Goal: Information Seeking & Learning: Find specific fact

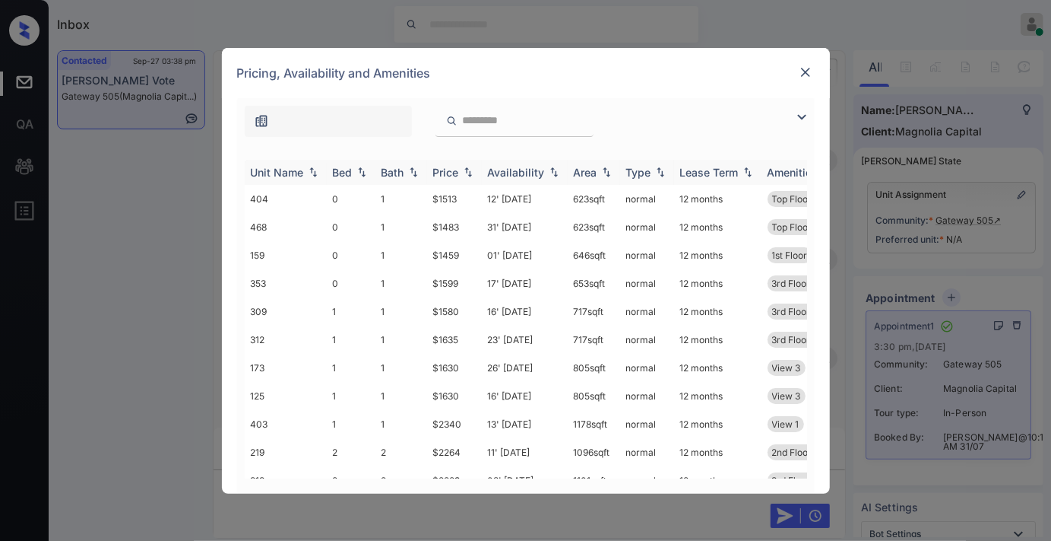
scroll to position [11657, 0]
click at [453, 166] on div "Price" at bounding box center [446, 172] width 26 height 13
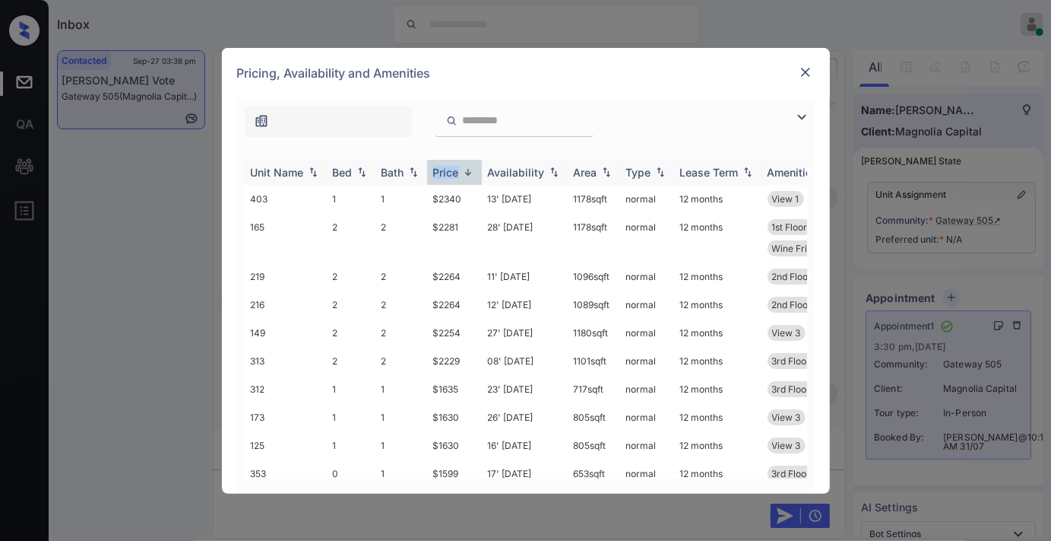
click at [453, 166] on div "Price" at bounding box center [446, 172] width 26 height 13
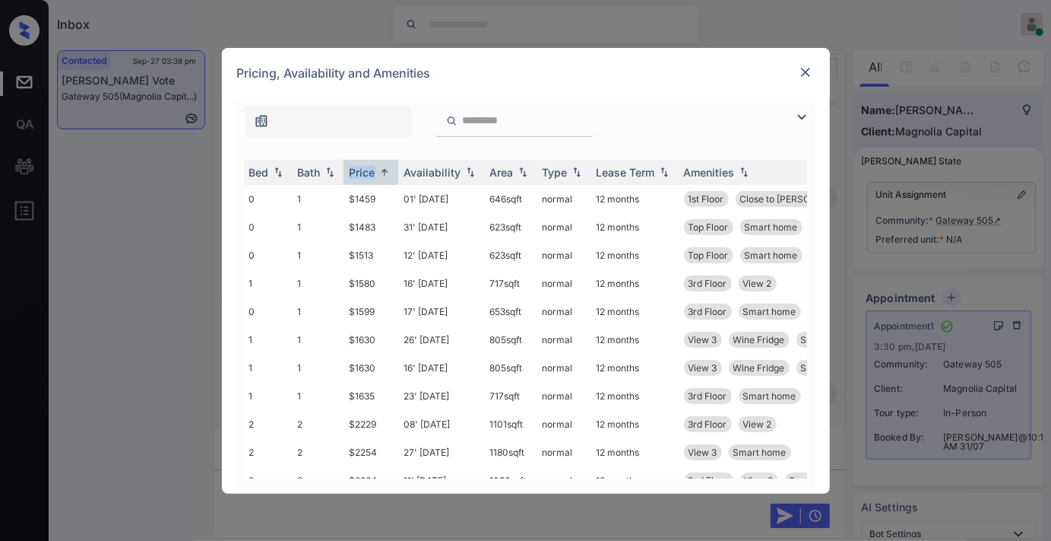
scroll to position [0, 0]
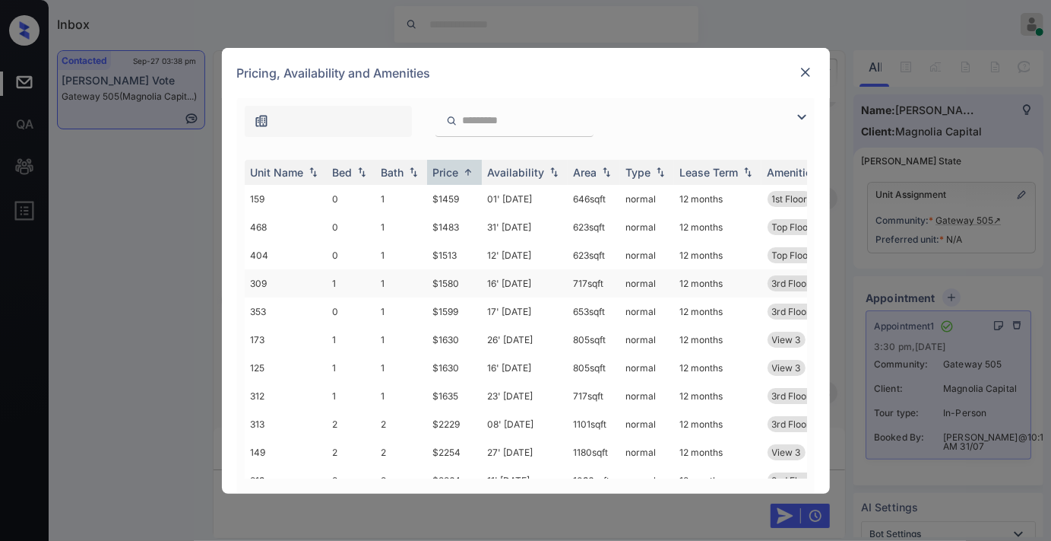
click at [461, 281] on td "$1580" at bounding box center [454, 283] width 55 height 28
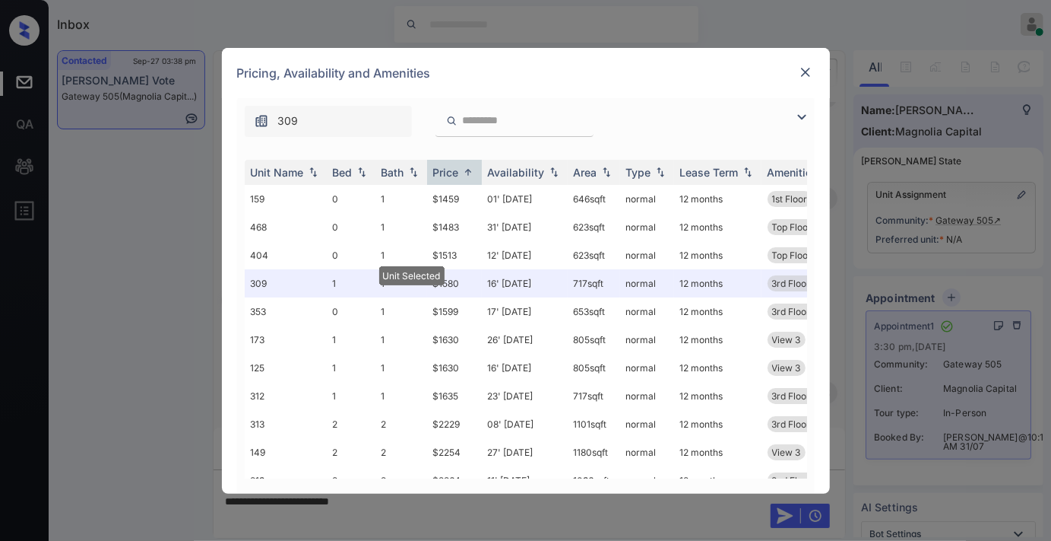
click at [617, 85] on div "Pricing, Availability and Amenities" at bounding box center [526, 73] width 608 height 50
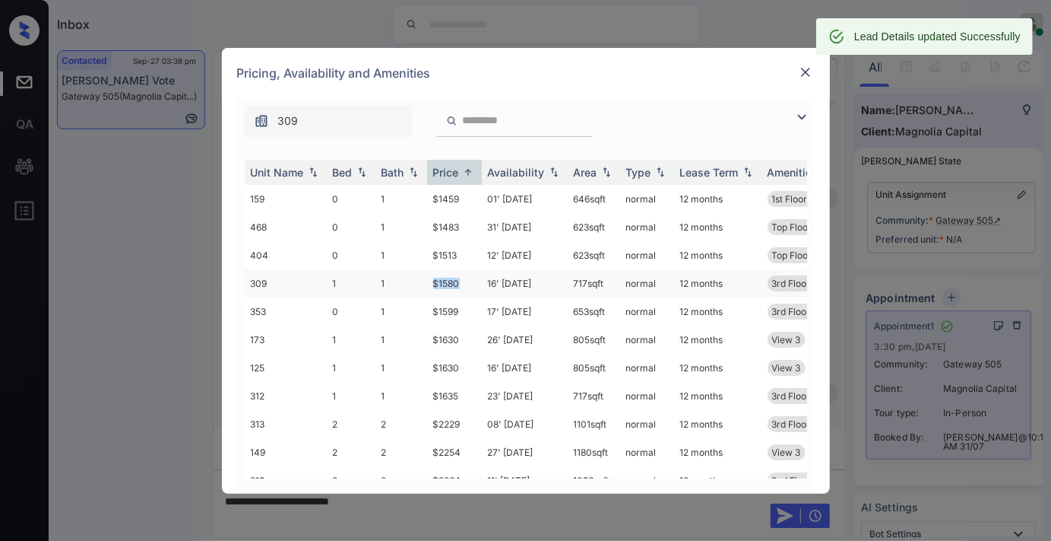
drag, startPoint x: 460, startPoint y: 277, endPoint x: 421, endPoint y: 277, distance: 38.8
click at [421, 277] on tr "309 1 1 $1580 16' [DATE] 717 sqft normal 12 months 3rd Floor View 2" at bounding box center [642, 283] width 794 height 28
copy tr "$1580"
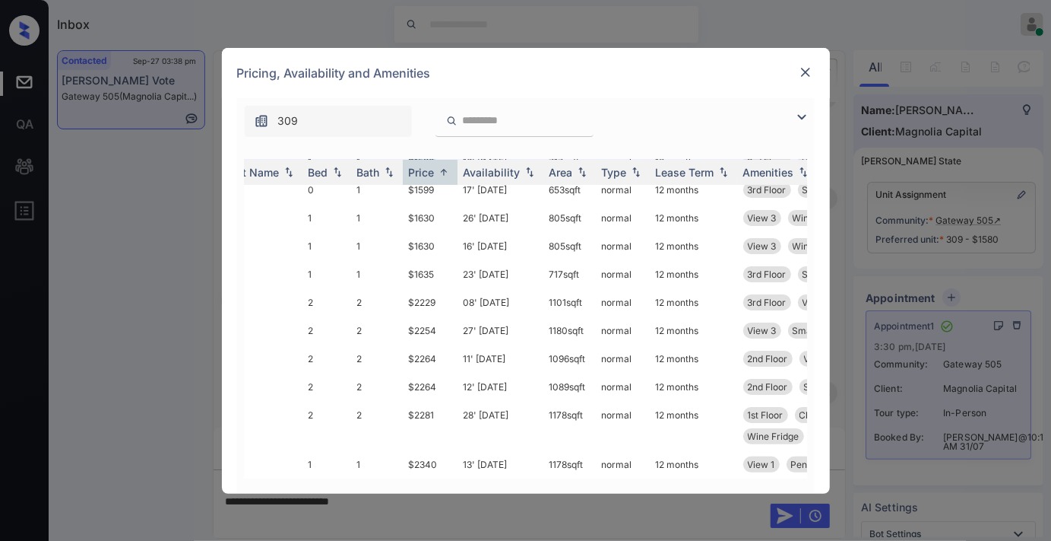
scroll to position [133, 0]
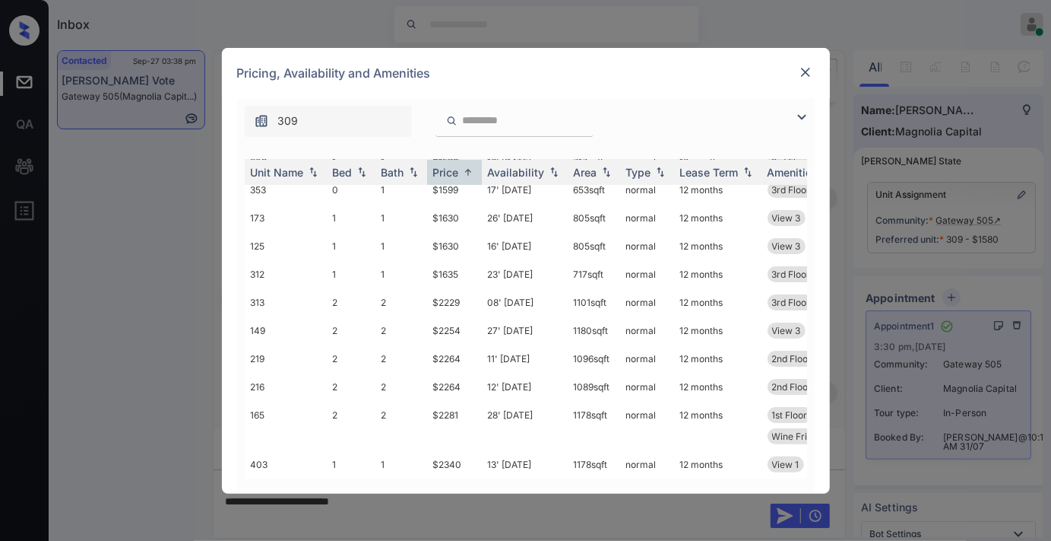
click at [810, 65] on img at bounding box center [805, 72] width 15 height 15
